Goal: Information Seeking & Learning: Learn about a topic

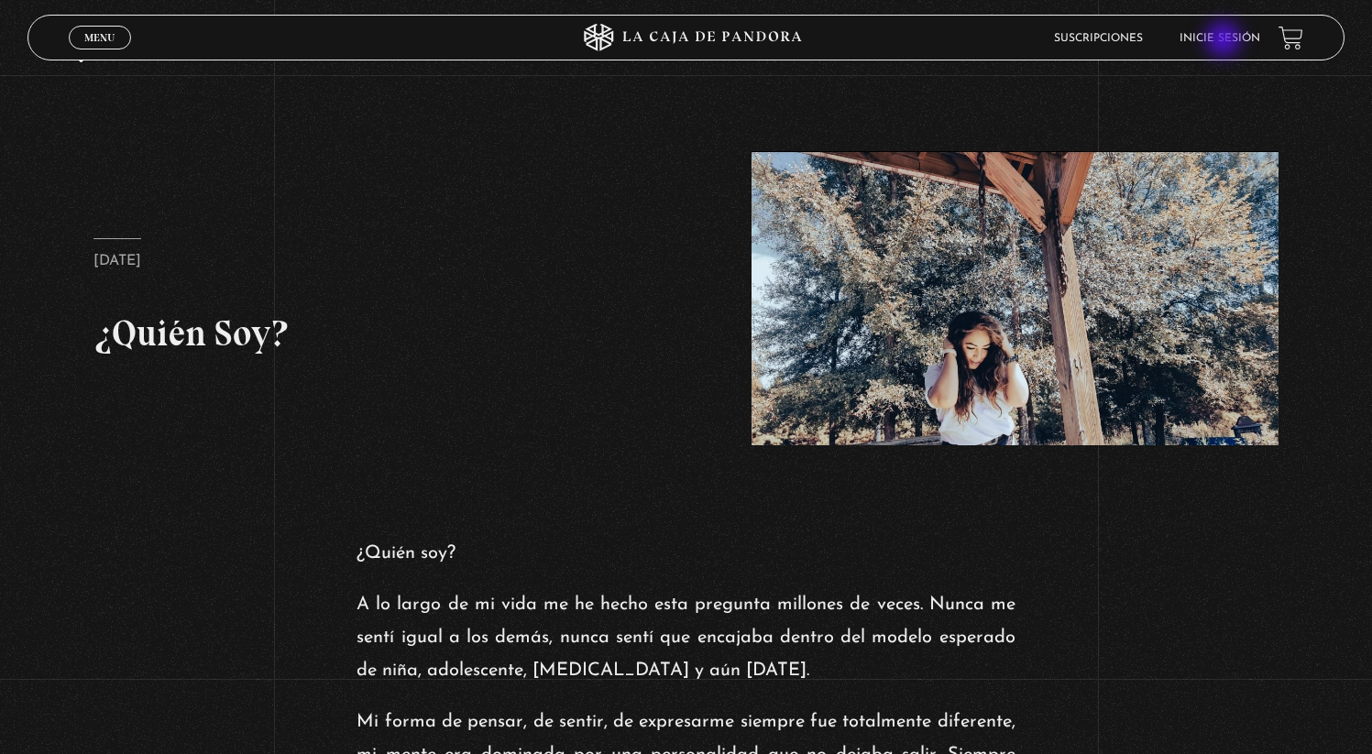
click at [1225, 41] on link "Inicie sesión" at bounding box center [1219, 38] width 81 height 11
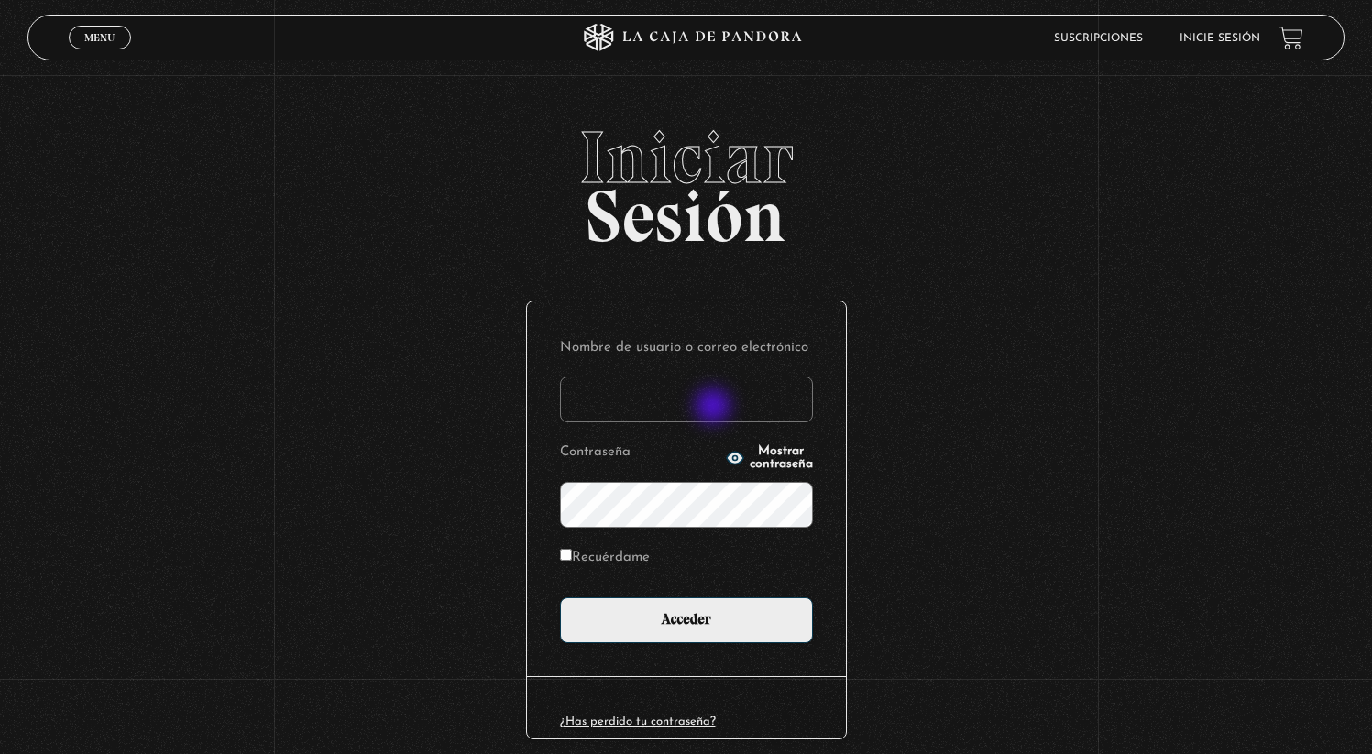
click at [715, 408] on input "Nombre de usuario o correo electrónico" at bounding box center [686, 400] width 253 height 46
type input "Calfaro"
click at [582, 555] on label "Recuérdame" at bounding box center [605, 558] width 90 height 28
click at [572, 555] on input "Recuérdame" at bounding box center [566, 555] width 12 height 12
checkbox input "true"
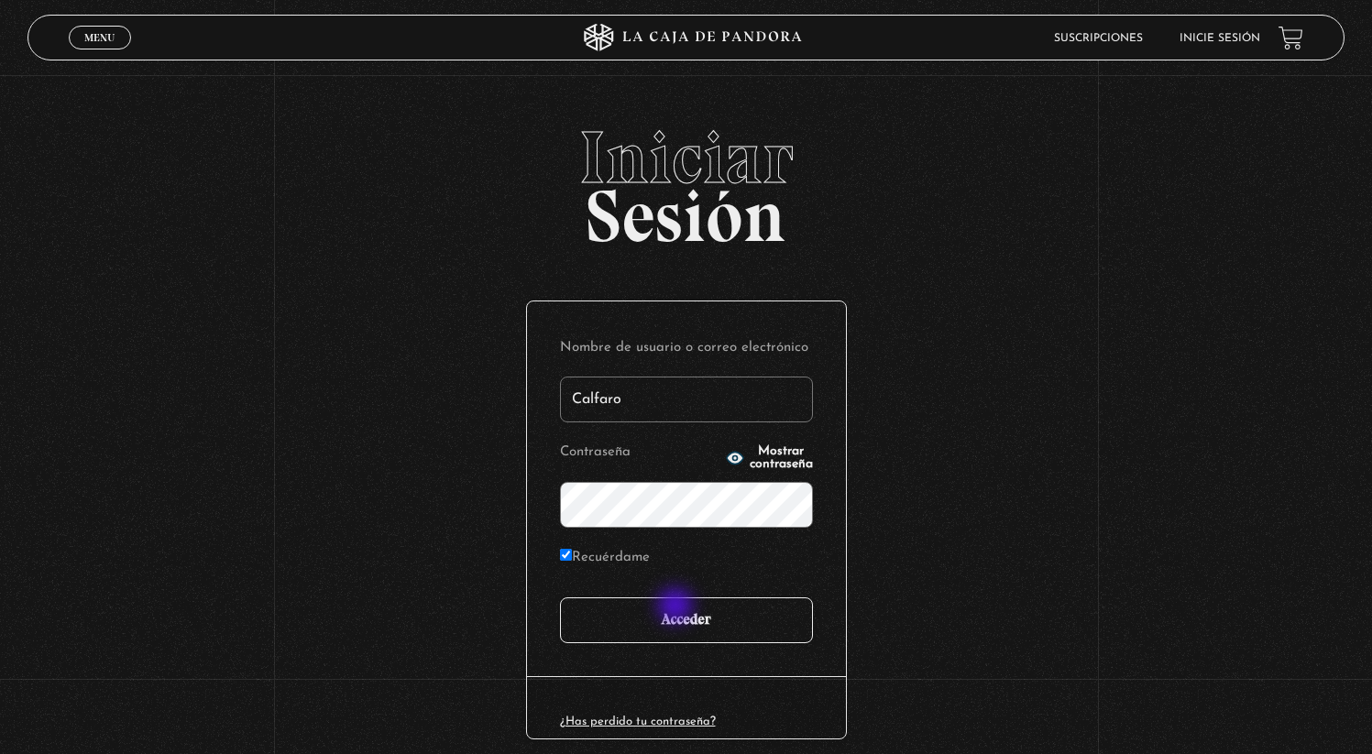
click at [677, 608] on input "Acceder" at bounding box center [686, 621] width 253 height 46
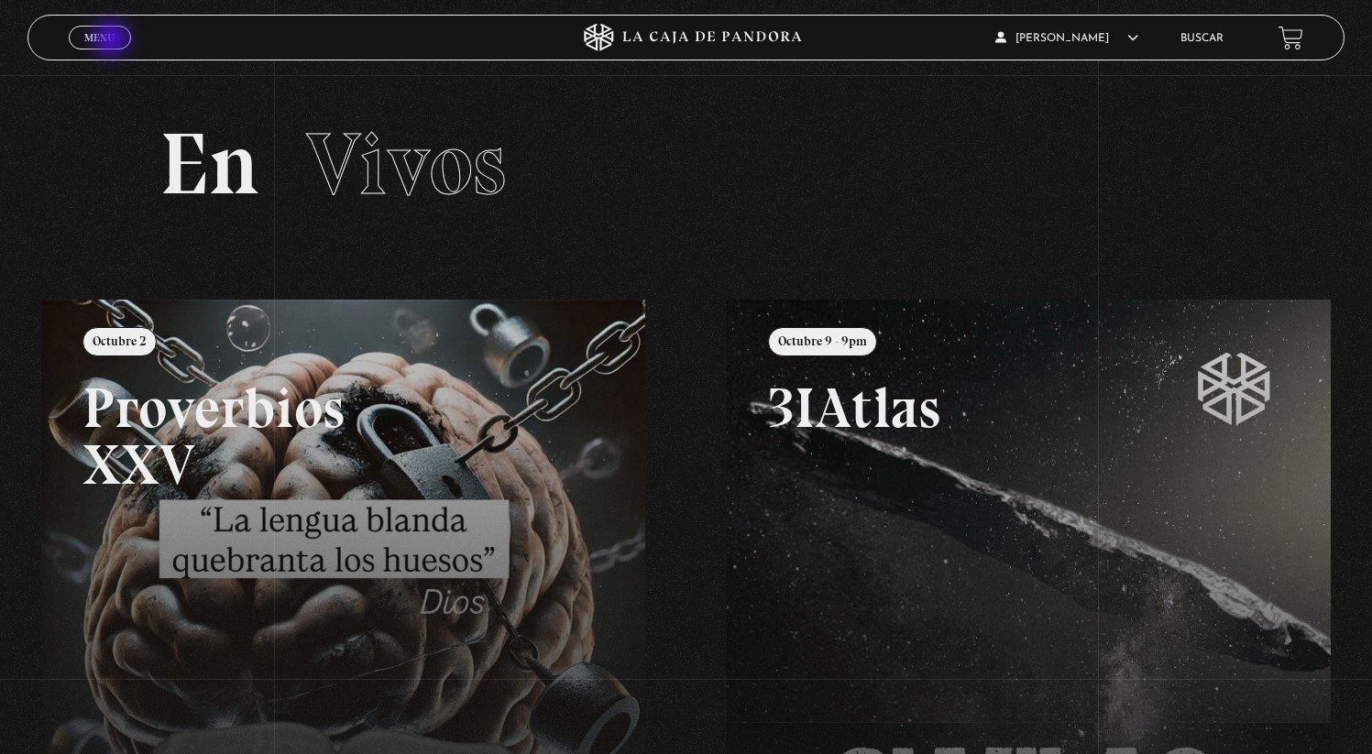
click at [113, 40] on span "Menu" at bounding box center [99, 37] width 30 height 11
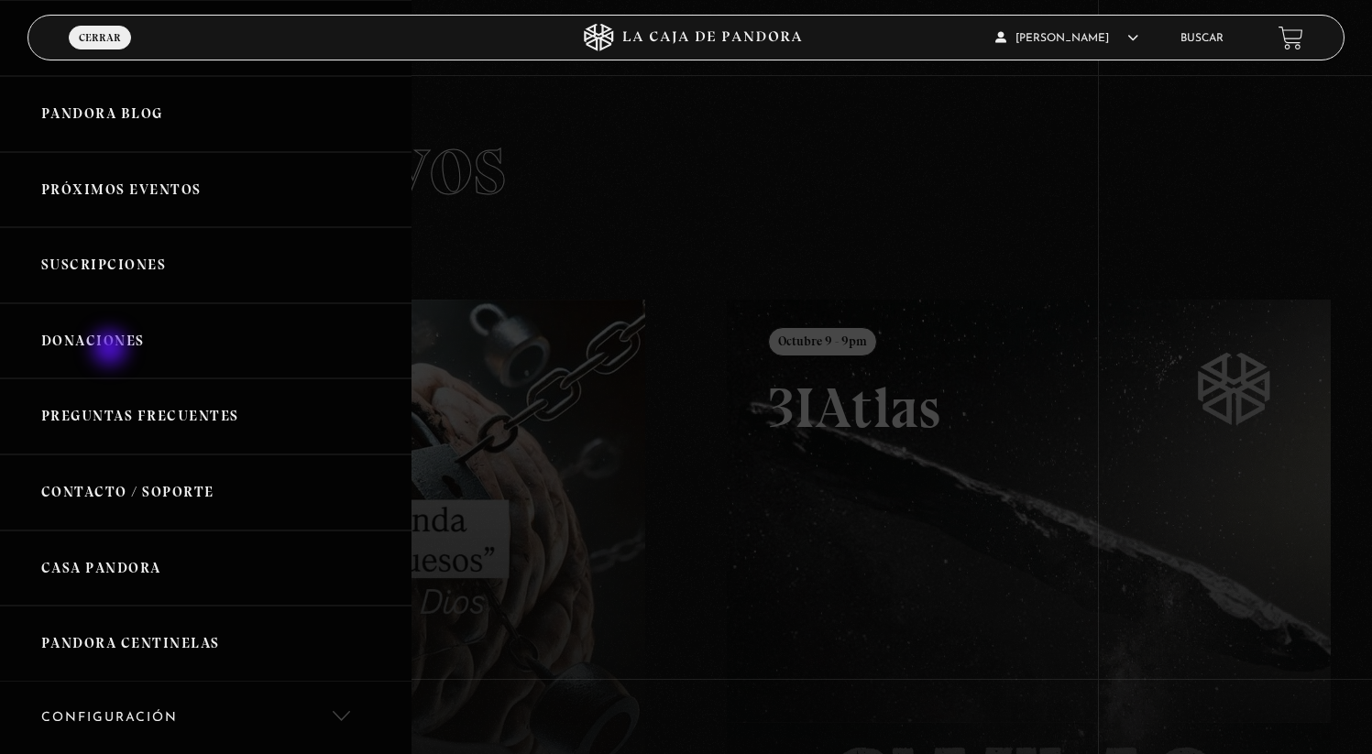
scroll to position [242, 0]
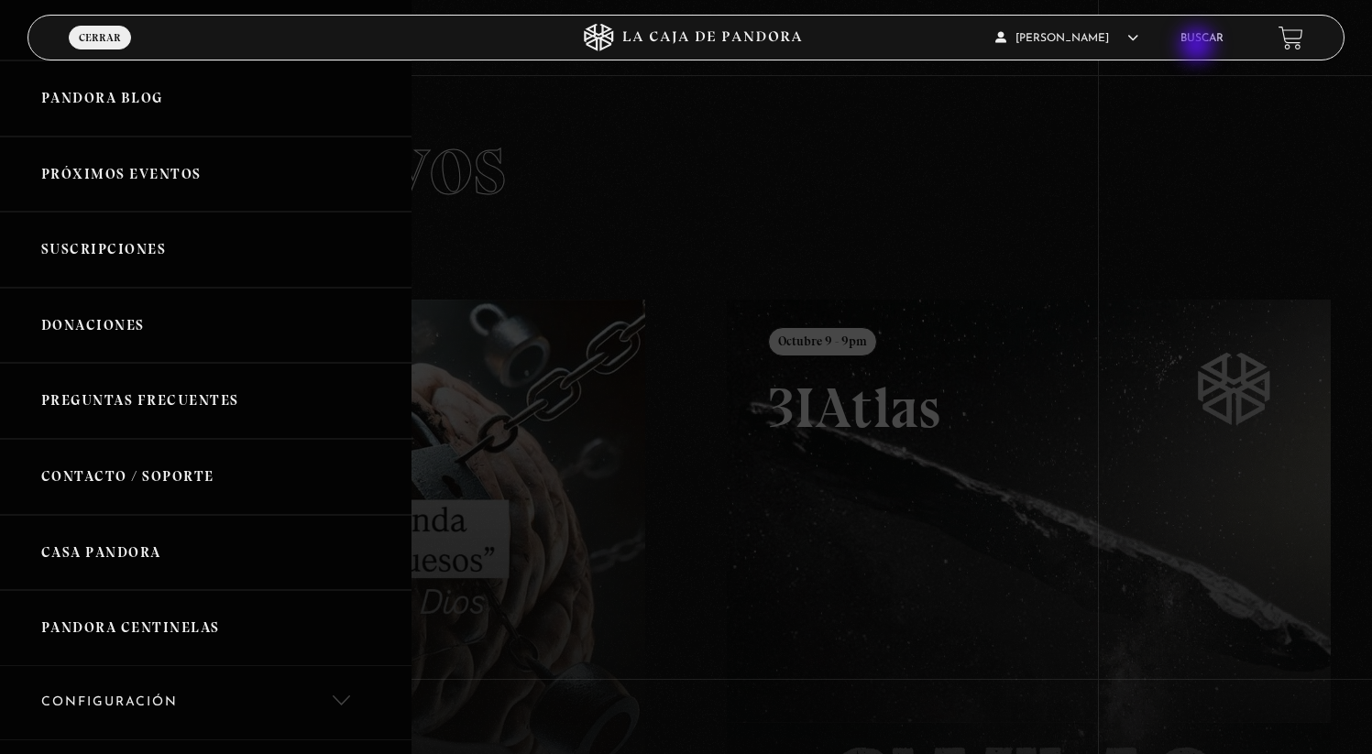
click at [1199, 47] on li "Buscar" at bounding box center [1201, 38] width 43 height 28
click at [1204, 44] on li "Buscar" at bounding box center [1201, 38] width 43 height 28
click at [1206, 37] on link "Buscar" at bounding box center [1201, 38] width 43 height 11
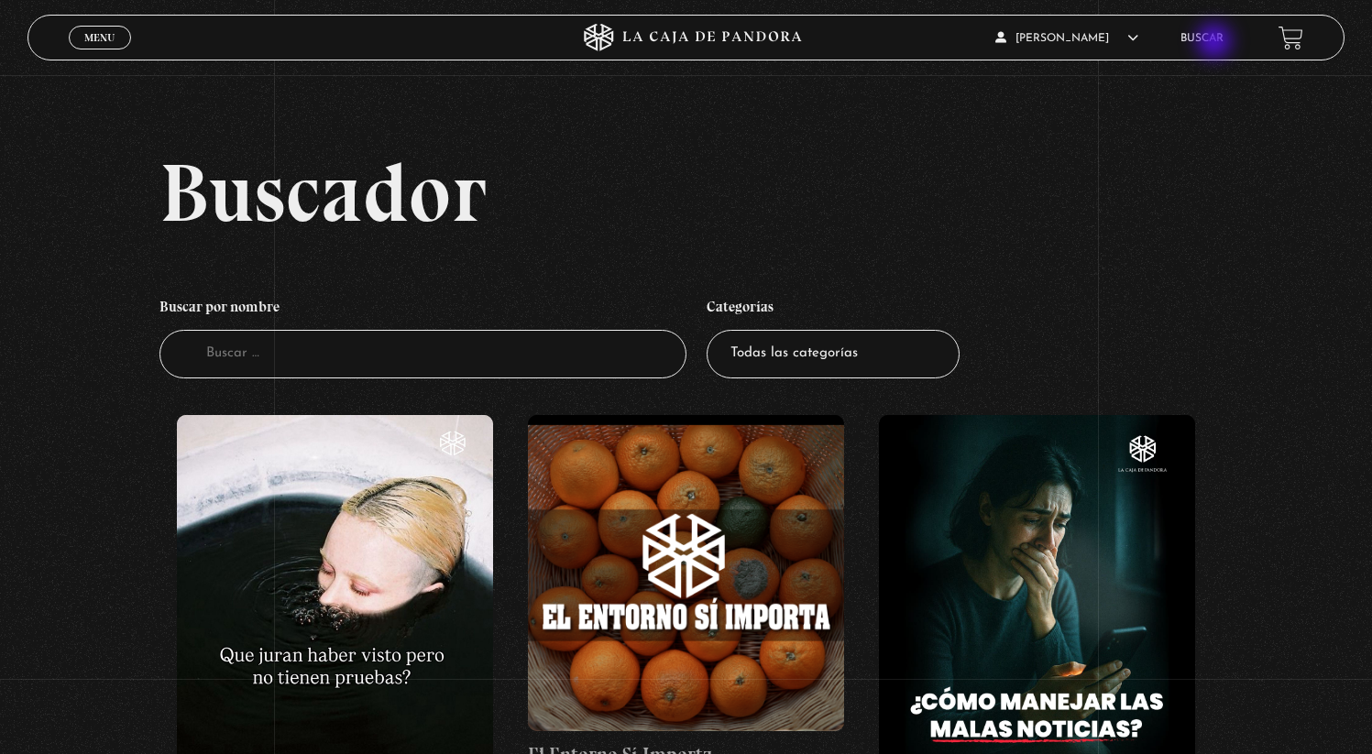
click at [1216, 43] on link "Buscar" at bounding box center [1201, 38] width 43 height 11
click at [421, 359] on input "Buscador" at bounding box center [422, 354] width 527 height 49
type input "angeles caidos"
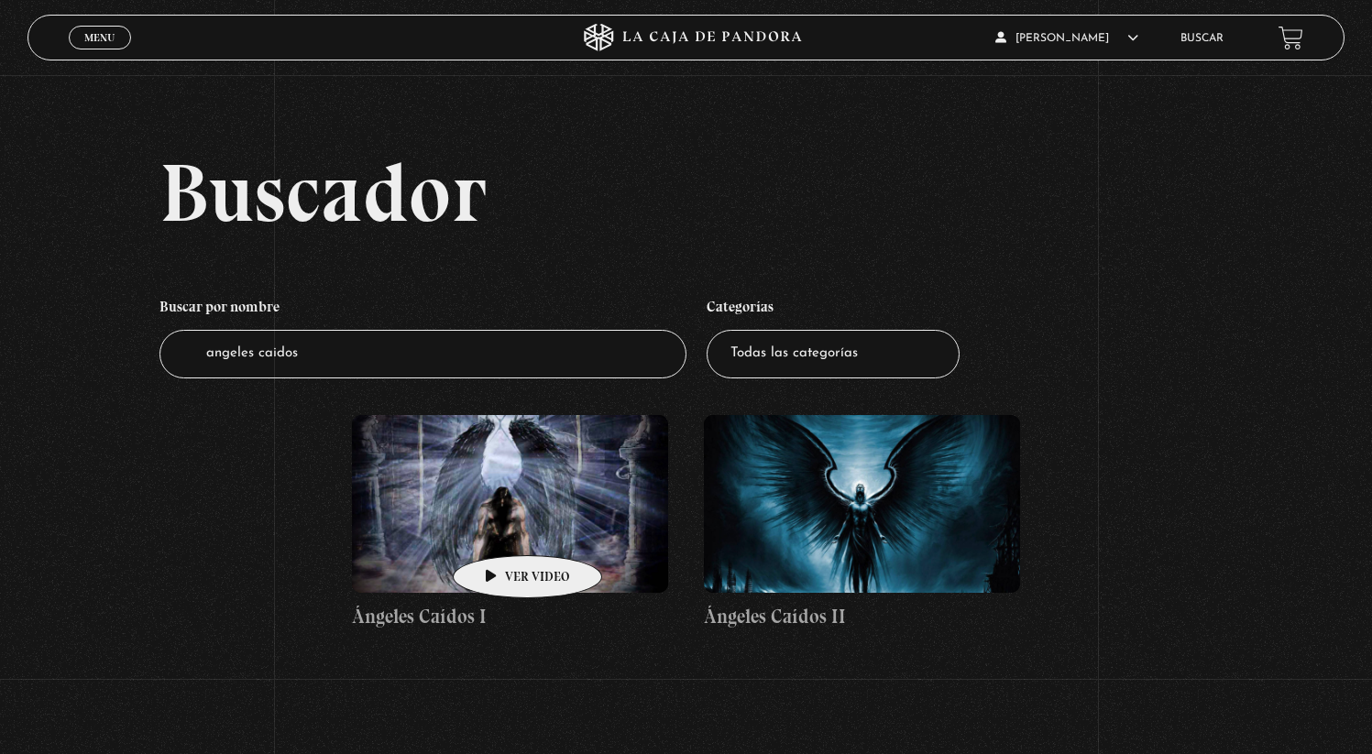
click at [499, 528] on figure at bounding box center [510, 504] width 316 height 178
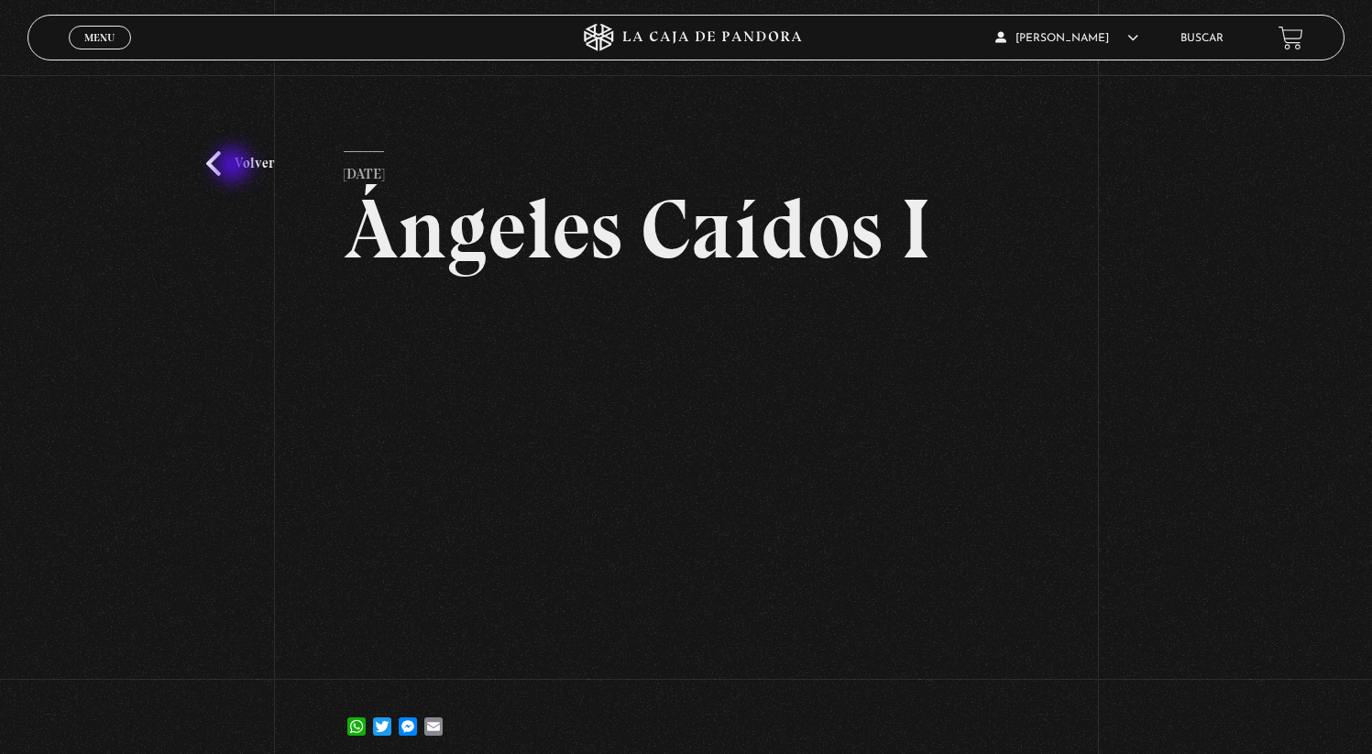
click at [235, 167] on link "Volver" at bounding box center [240, 163] width 68 height 25
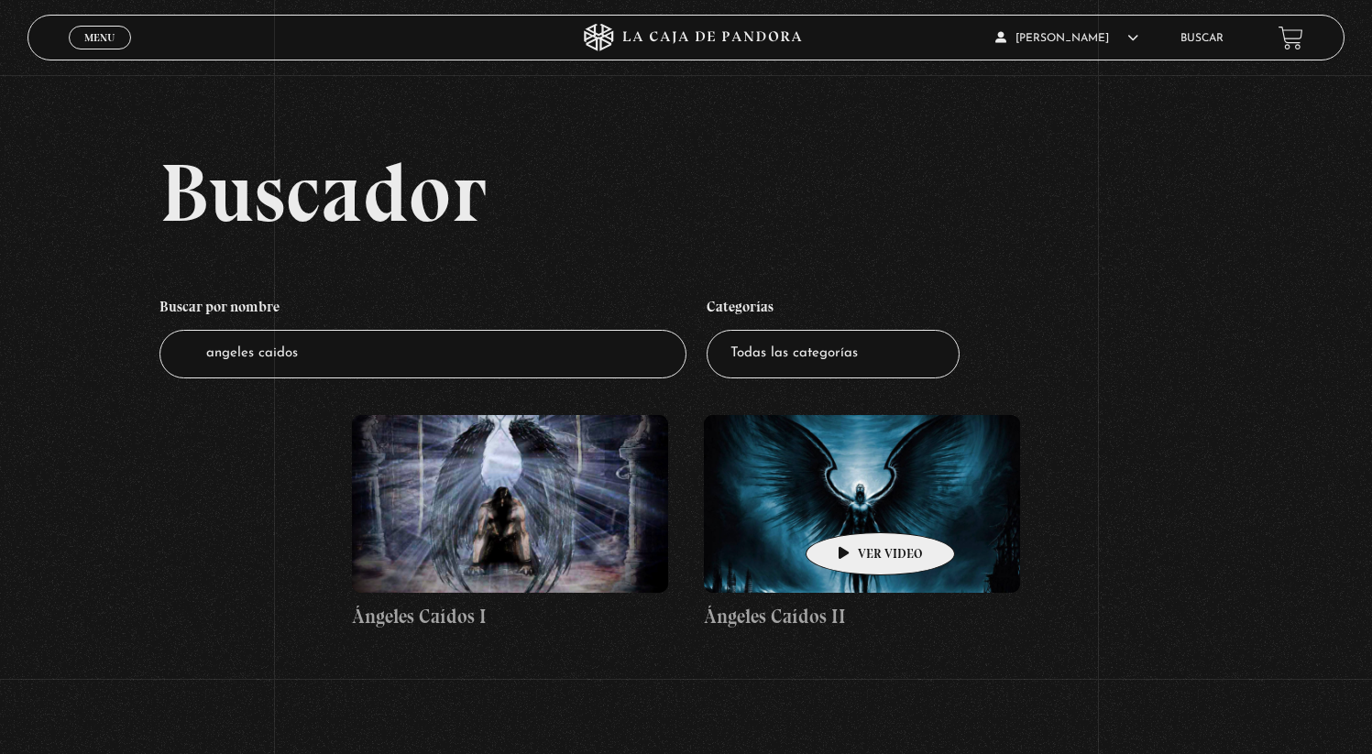
click at [851, 505] on figure at bounding box center [862, 504] width 316 height 178
